Goal: Task Accomplishment & Management: Complete application form

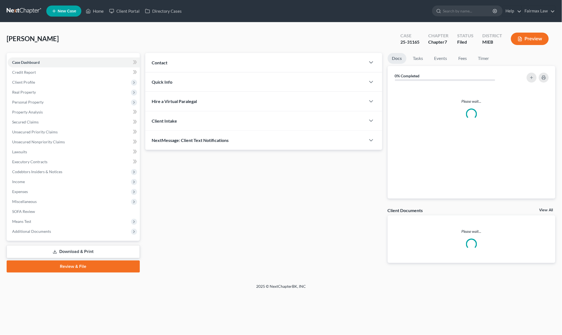
drag, startPoint x: 0, startPoint y: 0, endPoint x: 411, endPoint y: 41, distance: 412.7
click at [411, 41] on div "25-31165" at bounding box center [410, 42] width 19 height 6
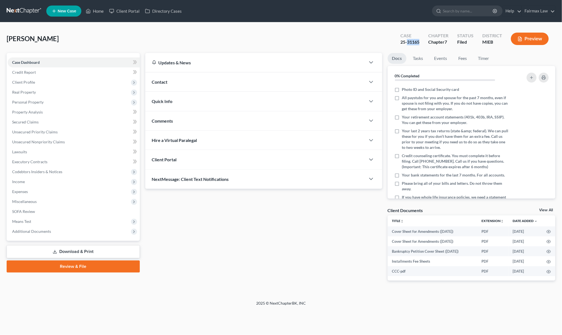
click at [411, 41] on div "25-31165" at bounding box center [410, 42] width 19 height 6
copy div "25-31165"
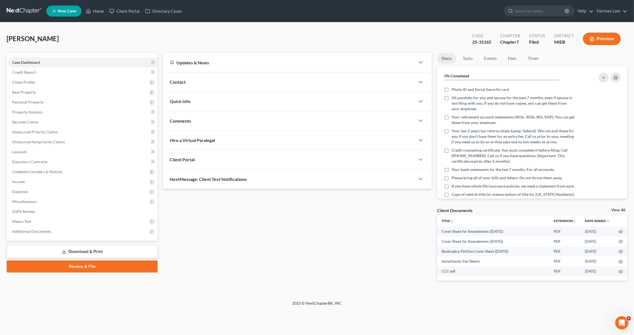
click at [68, 248] on link "Download & Print" at bounding box center [82, 251] width 151 height 13
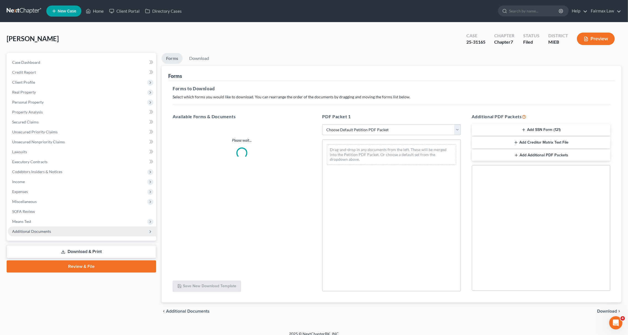
click at [70, 230] on span "Additional Documents" at bounding box center [82, 231] width 148 height 10
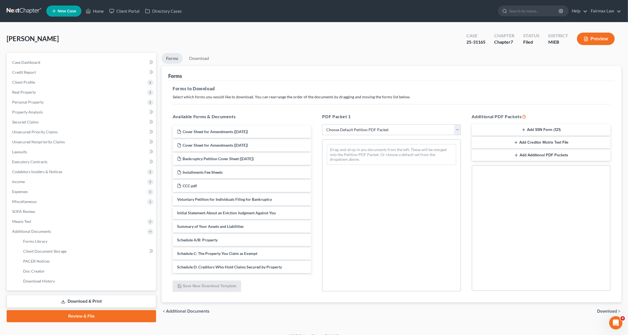
click at [73, 302] on link "Download & Print" at bounding box center [82, 301] width 150 height 13
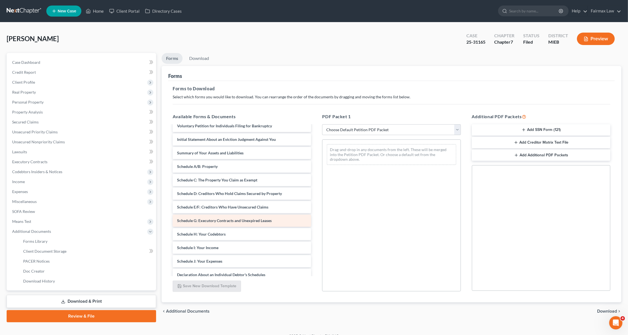
scroll to position [147, 0]
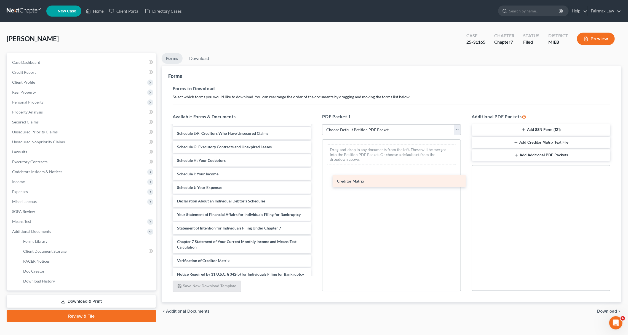
drag, startPoint x: 193, startPoint y: 261, endPoint x: 353, endPoint y: 182, distance: 178.6
click at [316, 182] on div "Creditor Matrix Cover Sheet for Amendments (10/02/2025) Cover Sheet for Amendme…" at bounding box center [241, 135] width 147 height 315
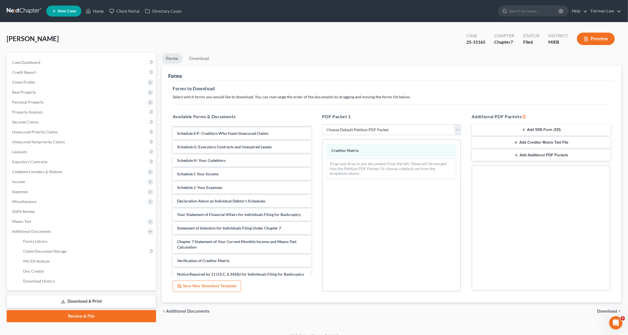
click at [562, 311] on span "Download" at bounding box center [608, 311] width 20 height 4
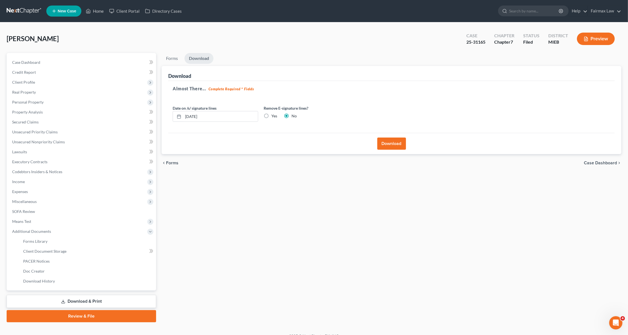
click at [393, 138] on button "Download" at bounding box center [392, 143] width 29 height 12
click at [383, 144] on button "Download" at bounding box center [392, 143] width 29 height 12
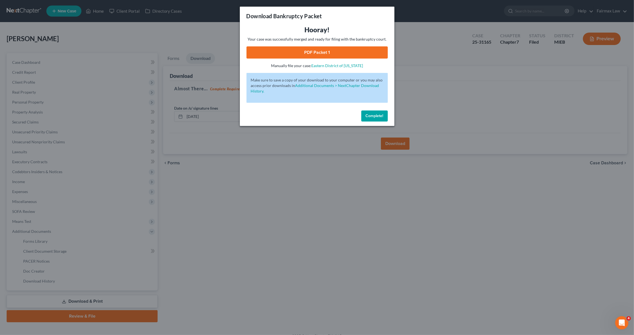
click at [315, 52] on link "PDF Packet 1" at bounding box center [316, 52] width 141 height 12
click at [376, 112] on button "Complete!" at bounding box center [374, 115] width 26 height 11
click at [368, 114] on span "Complete!" at bounding box center [375, 115] width 18 height 5
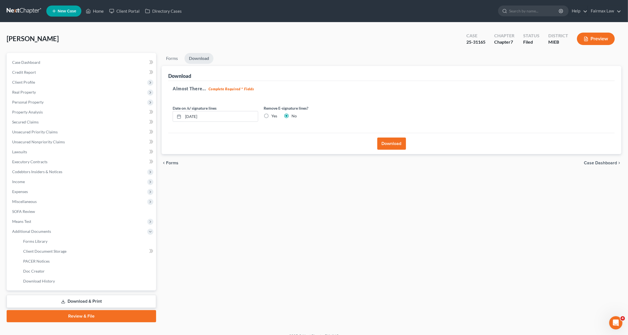
click at [507, 42] on div "Chapter 7" at bounding box center [505, 42] width 20 height 6
copy div "Chapter 7"
click at [59, 138] on link "Unsecured Nonpriority Claims" at bounding box center [82, 142] width 148 height 10
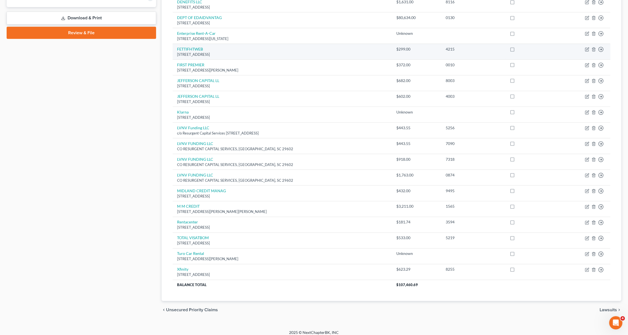
scroll to position [241, 0]
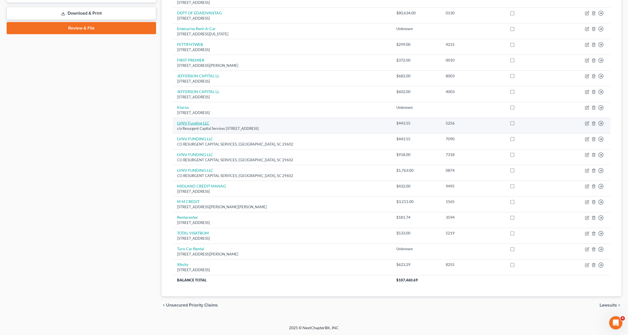
click at [201, 123] on link "LVNV Funding LLC" at bounding box center [193, 123] width 32 height 5
select select "42"
select select "0"
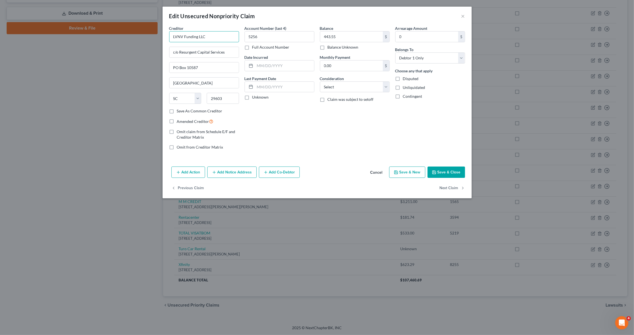
click at [200, 38] on input "LVNV Funding LLC" at bounding box center [204, 36] width 70 height 11
click at [199, 54] on input "c/o Resurgent Capital Services" at bounding box center [203, 52] width 69 height 10
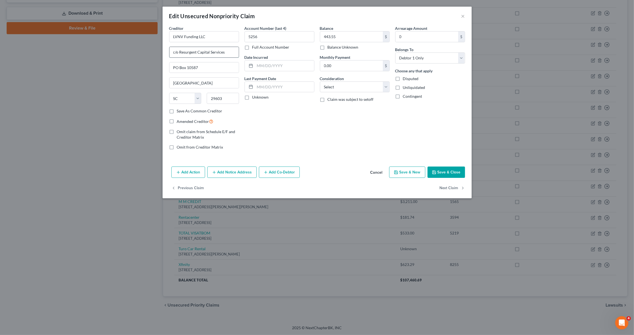
click at [199, 54] on input "c/o Resurgent Capital Services" at bounding box center [203, 52] width 69 height 10
click at [195, 67] on input "PO Box 10587" at bounding box center [203, 67] width 69 height 10
click at [184, 85] on input "Greenville" at bounding box center [203, 83] width 69 height 10
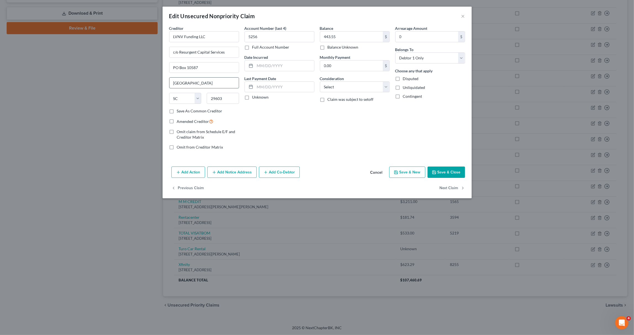
click at [184, 85] on input "Greenville" at bounding box center [203, 83] width 69 height 10
click at [445, 172] on button "Save & Close" at bounding box center [447, 172] width 38 height 12
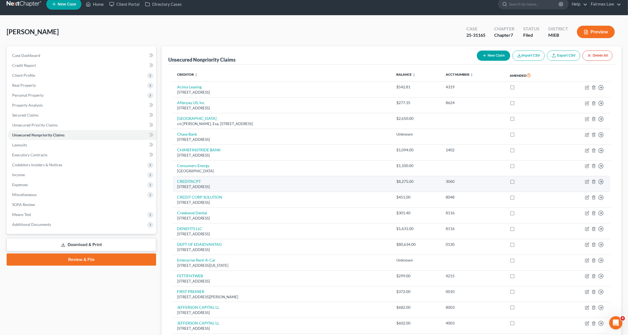
scroll to position [0, 0]
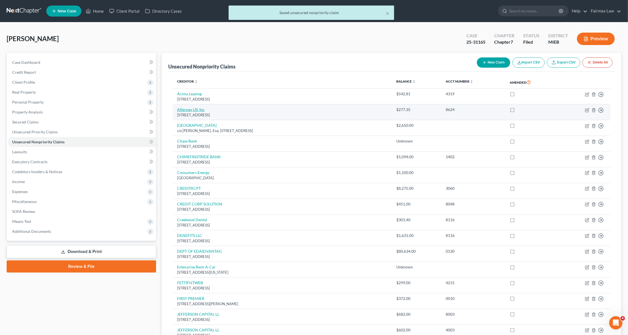
click at [192, 110] on link "Afterpay US, Inc" at bounding box center [191, 109] width 28 height 5
select select "4"
select select "0"
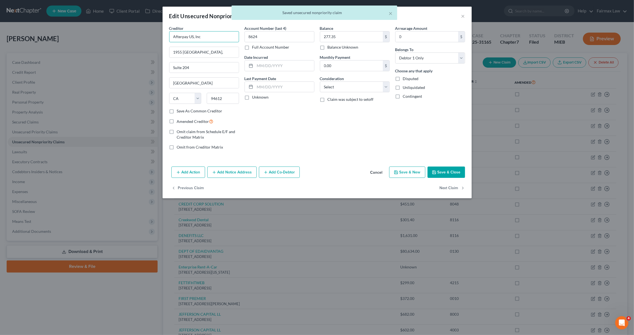
click at [190, 36] on input "Afterpay US, Inc" at bounding box center [204, 36] width 70 height 11
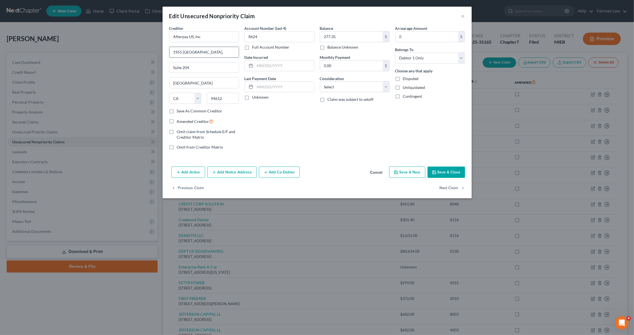
click at [193, 51] on input "1955 Broadway," at bounding box center [203, 52] width 69 height 10
click at [183, 67] on input "Suite 204" at bounding box center [203, 67] width 69 height 10
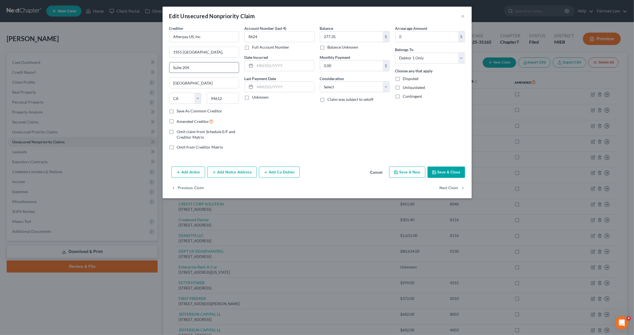
click at [183, 67] on input "Suite 204" at bounding box center [203, 67] width 69 height 10
click at [181, 86] on input "Oakland" at bounding box center [203, 83] width 69 height 10
click at [451, 174] on button "Save & Close" at bounding box center [447, 172] width 38 height 12
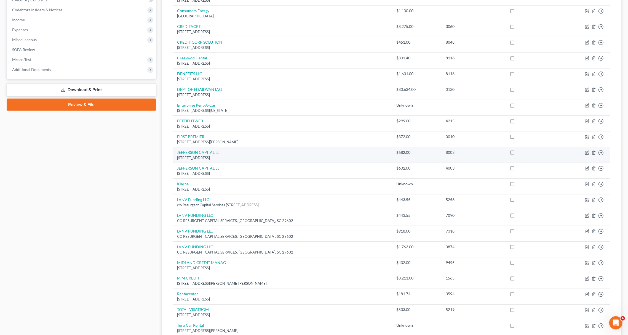
scroll to position [241, 0]
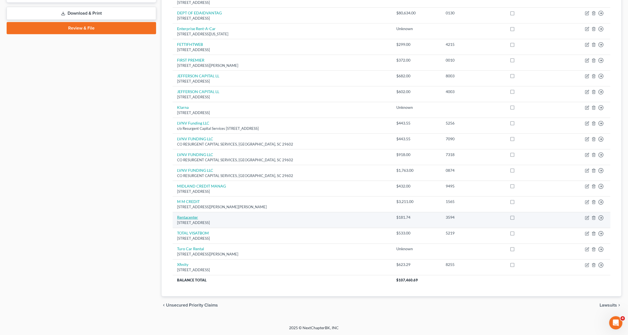
click at [196, 216] on link "Rentacenter" at bounding box center [187, 217] width 21 height 5
select select "45"
select select "0"
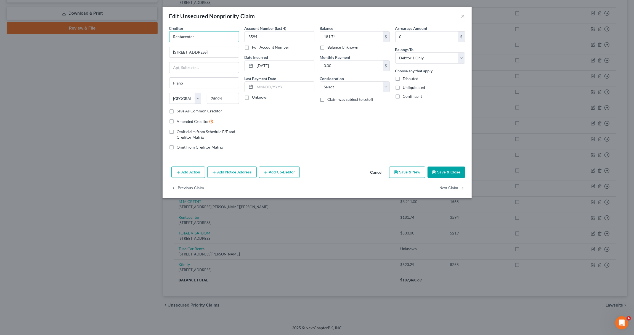
click at [193, 36] on input "Rentacenter" at bounding box center [204, 36] width 70 height 11
click at [195, 57] on input "5501 Headquarters Drive" at bounding box center [203, 52] width 69 height 10
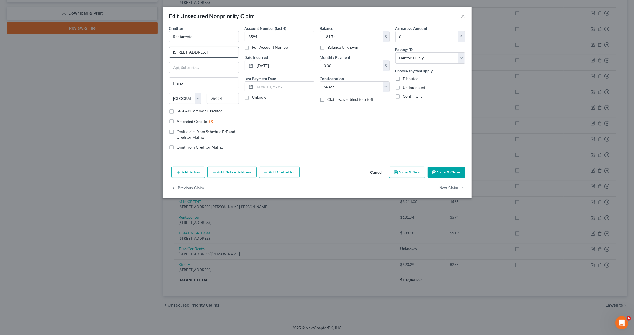
click at [195, 57] on input "5501 Headquarters Drive" at bounding box center [203, 52] width 69 height 10
click at [176, 84] on input "Plano" at bounding box center [203, 83] width 69 height 10
click at [448, 174] on button "Save & Close" at bounding box center [447, 172] width 38 height 12
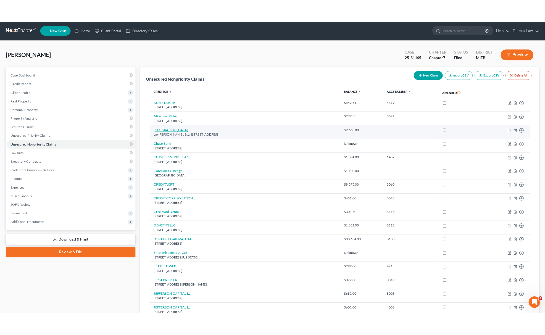
scroll to position [0, 0]
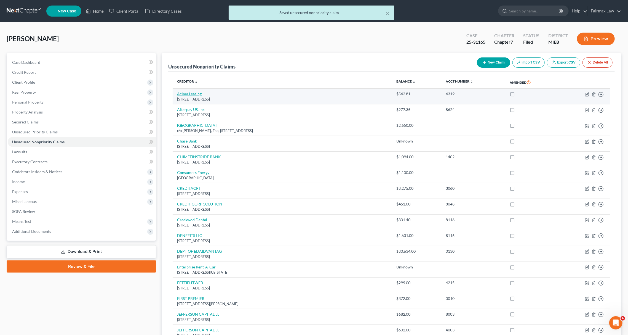
click at [200, 95] on link "Acima Leasing" at bounding box center [189, 93] width 25 height 5
select select "46"
select select "0"
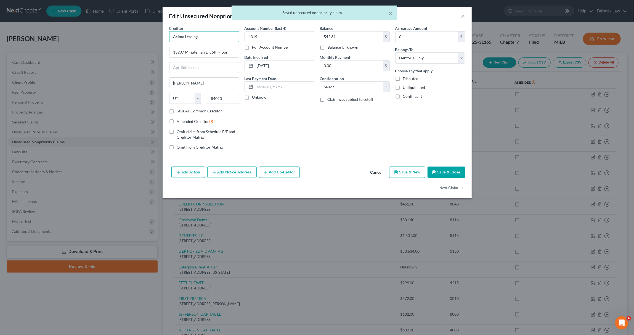
click at [195, 38] on input "Acima Leasing" at bounding box center [204, 36] width 70 height 11
click at [544, 98] on div "Edit Unsecured Nonpriority Claim × Creditor * Acima Leasing 13907 Minuteman Dr.…" at bounding box center [317, 167] width 634 height 335
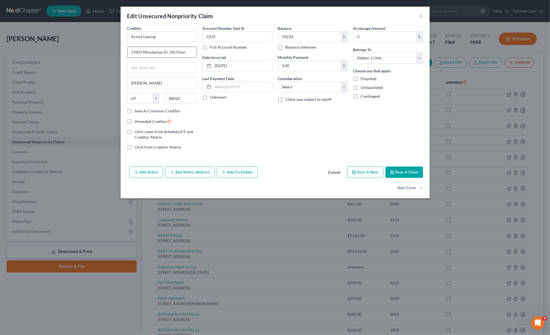
drag, startPoint x: 156, startPoint y: 43, endPoint x: 158, endPoint y: 49, distance: 5.8
click at [156, 44] on div "Creditor * Acima Leasing 13907 Minuteman Dr. 5th Floor Draper State AL AK AR AZ…" at bounding box center [162, 66] width 70 height 83
click at [158, 49] on input "13907 Minuteman Dr. 5th Floor" at bounding box center [162, 52] width 69 height 10
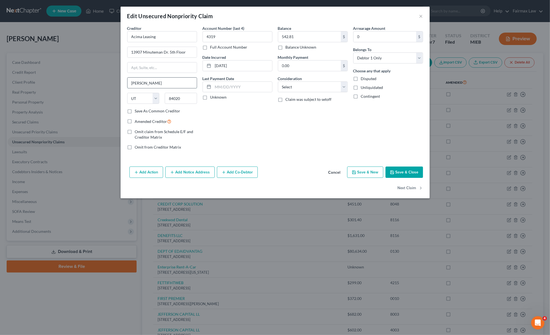
click at [129, 84] on input "Draper" at bounding box center [162, 83] width 69 height 10
click at [404, 170] on button "Save & Close" at bounding box center [405, 172] width 38 height 12
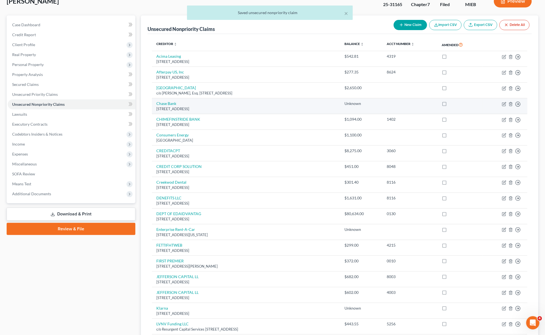
scroll to position [73, 0]
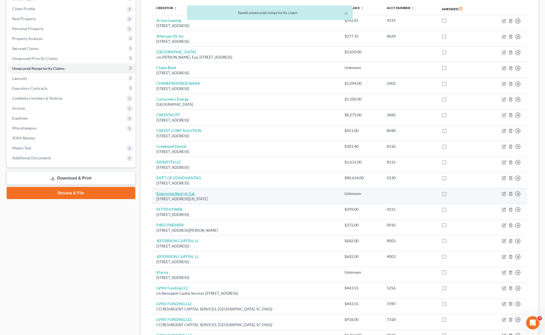
click at [187, 196] on link "Enterprise Rent-A-Car" at bounding box center [175, 193] width 39 height 5
select select "26"
select select "14"
select select "0"
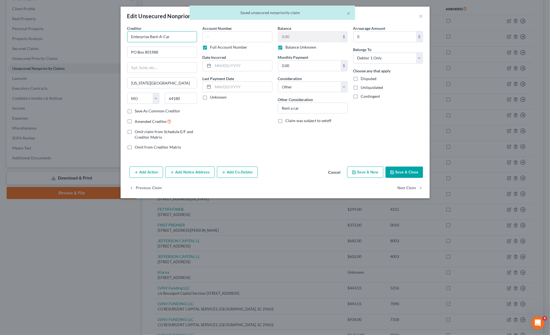
click at [152, 39] on input "Enterprise Rent-A-Car" at bounding box center [162, 36] width 70 height 11
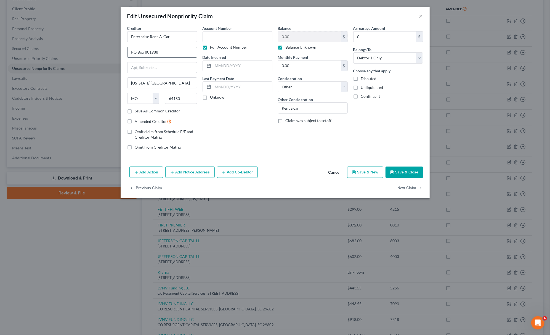
click at [145, 51] on input "PO Box 801988" at bounding box center [162, 52] width 69 height 10
click at [138, 83] on input "Kansas City" at bounding box center [162, 83] width 69 height 10
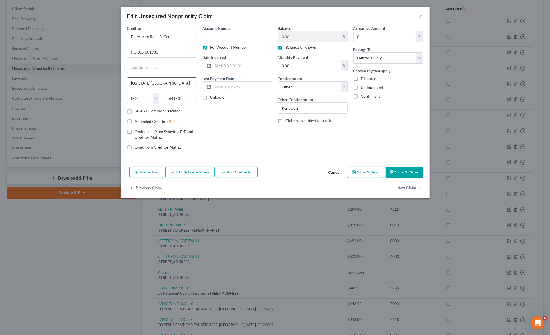
click at [138, 83] on input "Kansas City" at bounding box center [162, 83] width 69 height 10
click at [403, 171] on button "Save & Close" at bounding box center [405, 172] width 38 height 12
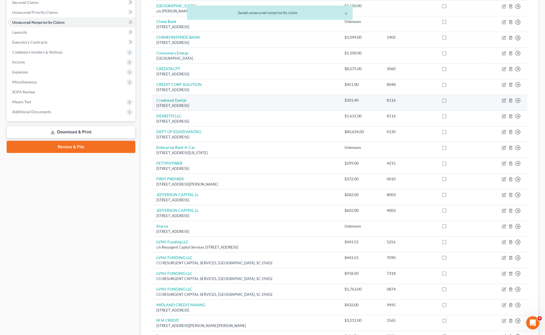
scroll to position [184, 0]
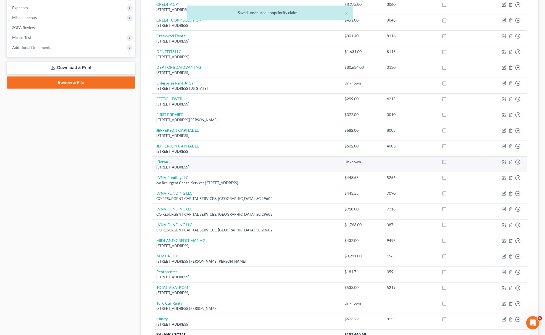
click at [167, 165] on td "Klarna 629 N High St, Columbus, Columbus, OH 43215" at bounding box center [246, 164] width 188 height 16
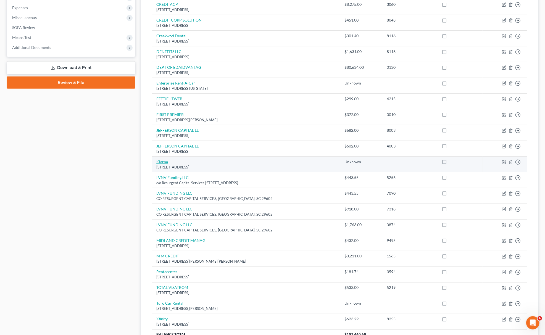
click at [164, 161] on link "Klarna" at bounding box center [162, 161] width 12 height 5
select select "36"
select select "14"
select select "0"
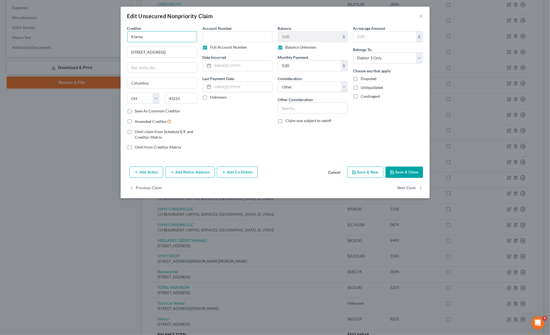
click at [131, 33] on input "Klarna" at bounding box center [162, 36] width 70 height 11
click at [132, 34] on input "Klarna" at bounding box center [162, 36] width 70 height 11
click at [149, 51] on input "629 N High St, Columbus" at bounding box center [162, 52] width 69 height 10
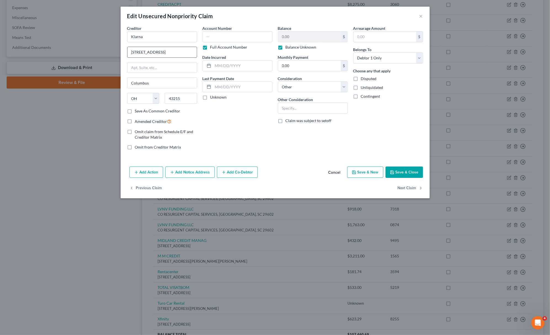
click at [149, 51] on input "629 N High St, Columbus" at bounding box center [162, 52] width 69 height 10
click at [140, 82] on input "Columbus" at bounding box center [162, 83] width 69 height 10
click at [399, 174] on button "Save & Close" at bounding box center [405, 172] width 38 height 12
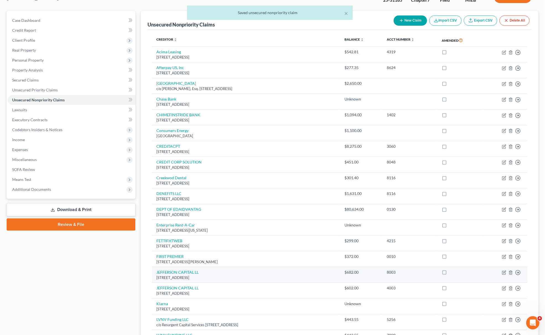
scroll to position [37, 0]
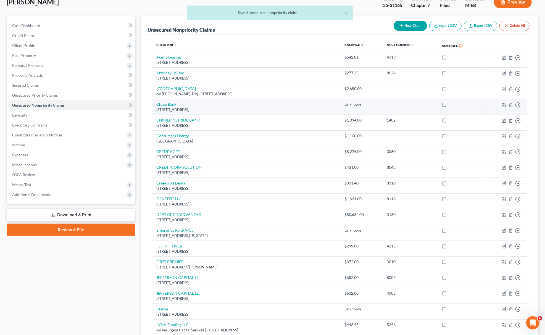
click at [169, 105] on link "Chase Bank" at bounding box center [166, 104] width 20 height 5
select select "45"
select select "0"
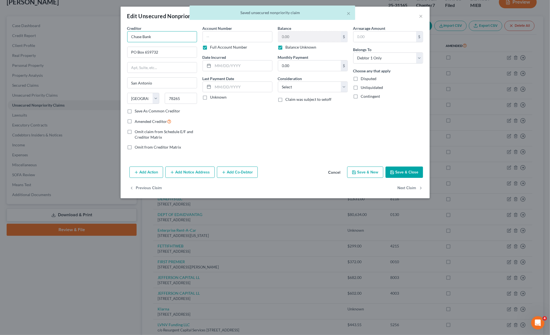
click at [144, 38] on input "Chase Bank" at bounding box center [162, 36] width 70 height 11
click at [147, 54] on input "PO Box 659732" at bounding box center [162, 52] width 69 height 10
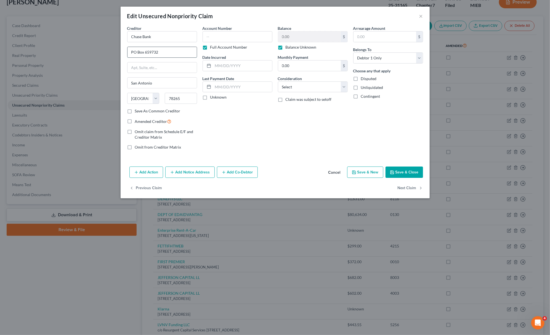
click at [147, 54] on input "PO Box 659732" at bounding box center [162, 52] width 69 height 10
click at [150, 78] on input "San Antonio" at bounding box center [162, 83] width 69 height 10
click at [148, 79] on input "San Antonio" at bounding box center [162, 83] width 69 height 10
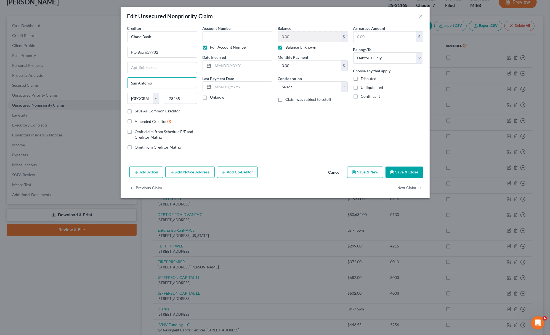
click at [407, 175] on button "Save & Close" at bounding box center [405, 172] width 38 height 12
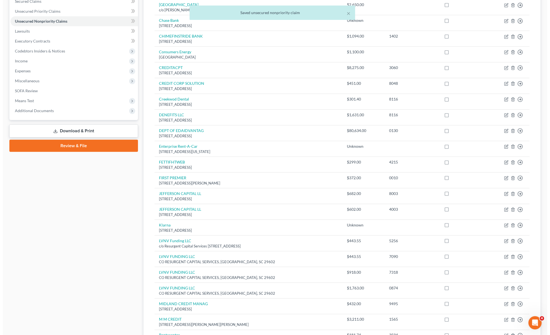
scroll to position [221, 0]
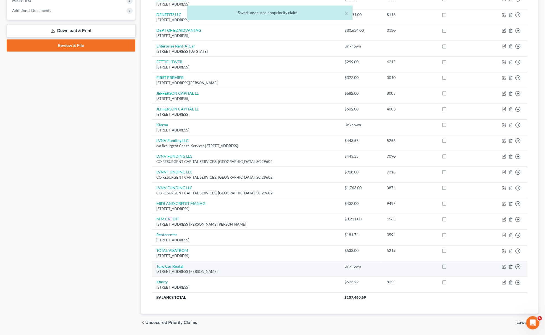
click at [165, 268] on link "Turo Car Rental" at bounding box center [169, 266] width 27 height 5
select select "4"
select select "14"
select select "0"
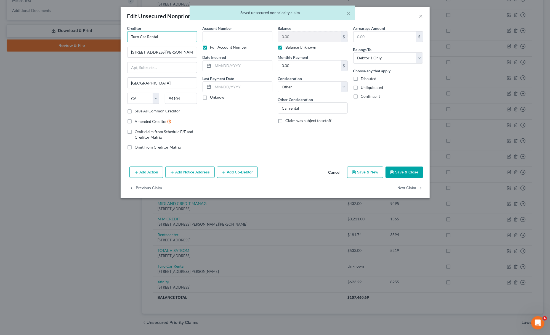
click at [140, 33] on input "Turo Car Rental" at bounding box center [162, 36] width 70 height 11
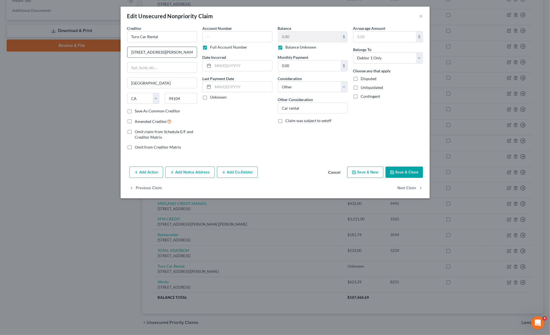
click at [169, 53] on input "111 Sutter Street, Suite 1200," at bounding box center [162, 52] width 69 height 10
click at [140, 78] on input "San Francisco" at bounding box center [162, 83] width 69 height 10
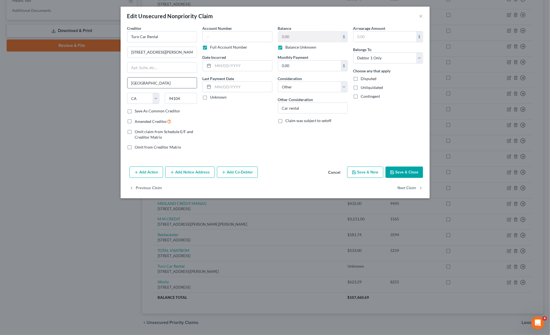
click at [140, 78] on input "San Francisco" at bounding box center [162, 83] width 69 height 10
